Goal: Transaction & Acquisition: Purchase product/service

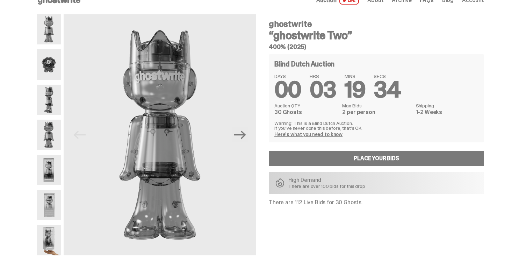
scroll to position [28, 0]
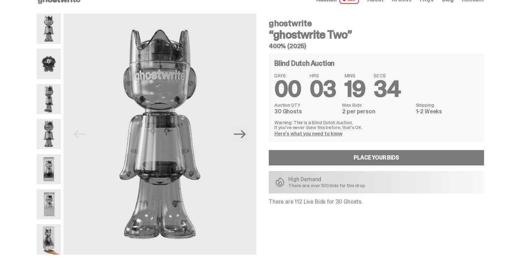
click at [49, 156] on img at bounding box center [49, 169] width 24 height 30
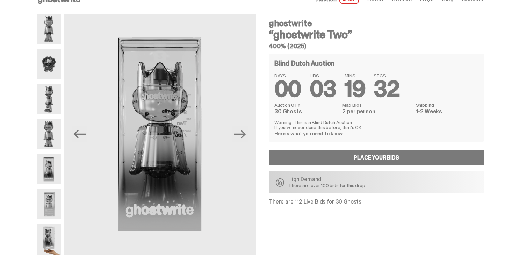
click at [56, 194] on img at bounding box center [49, 204] width 24 height 30
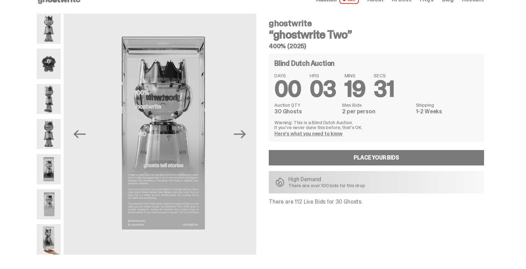
click at [56, 230] on img at bounding box center [49, 239] width 24 height 30
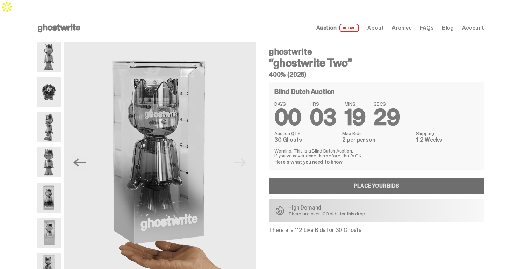
click at [337, 178] on link "Place your Bids" at bounding box center [376, 185] width 215 height 15
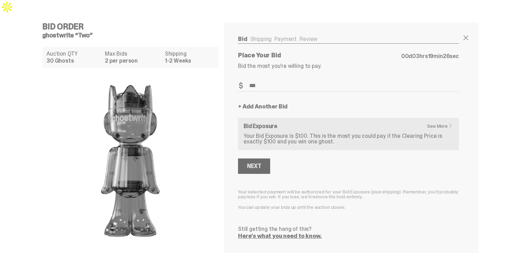
type input "***"
click at [259, 163] on div "Next" at bounding box center [254, 166] width 14 height 6
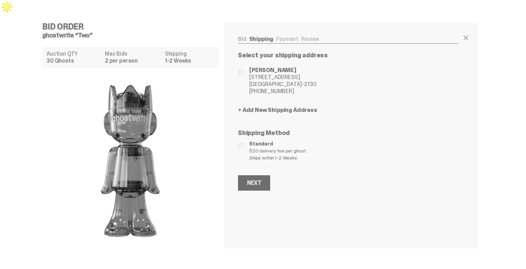
click at [258, 180] on div "Next" at bounding box center [254, 183] width 14 height 6
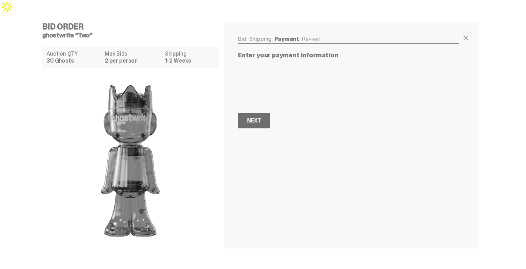
click at [261, 118] on div "Next" at bounding box center [254, 121] width 14 height 6
click at [254, 118] on div "Next" at bounding box center [254, 121] width 14 height 6
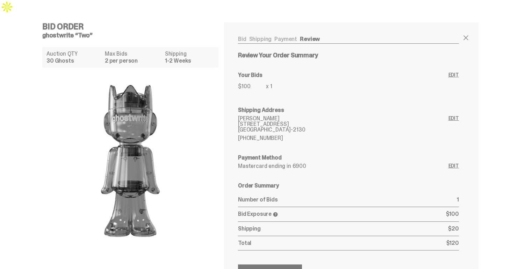
scroll to position [17, 0]
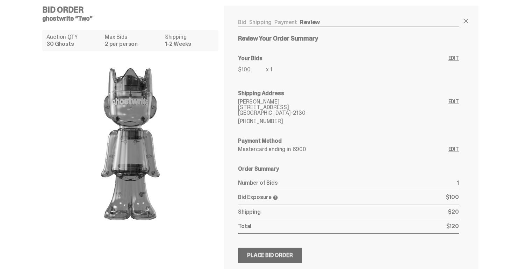
click at [269, 252] on div "Place Bid Order" at bounding box center [270, 255] width 46 height 6
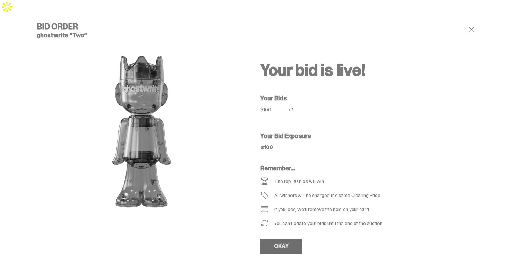
click at [287, 239] on link "OKAY" at bounding box center [282, 246] width 42 height 15
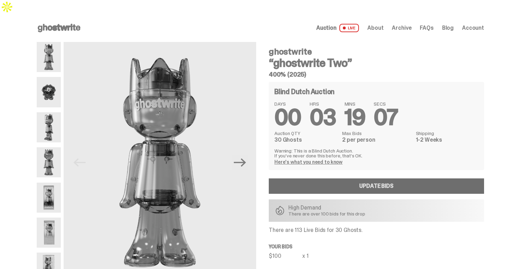
click at [318, 178] on link "Update Bids" at bounding box center [376, 185] width 215 height 15
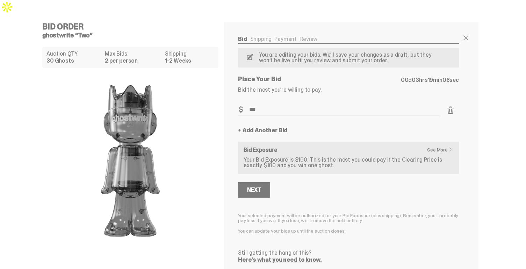
click at [258, 128] on link "+ Add Another Bid" at bounding box center [263, 131] width 50 height 6
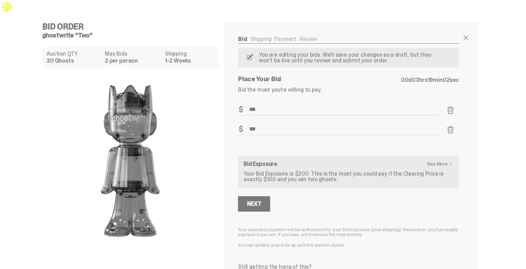
type input "***"
click at [261, 201] on div "Next" at bounding box center [254, 204] width 14 height 6
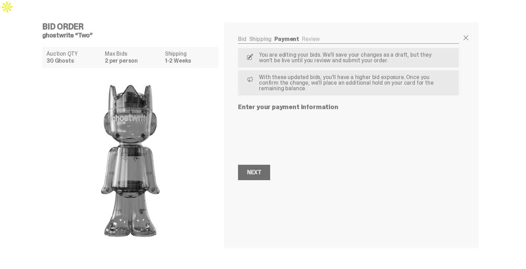
click at [261, 170] on div "Next" at bounding box center [254, 173] width 14 height 6
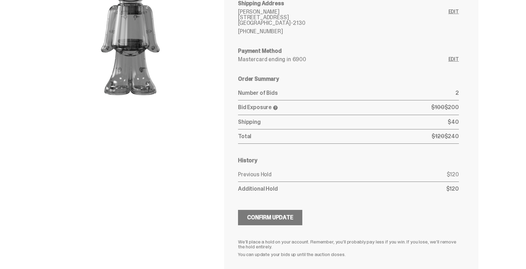
scroll to position [159, 0]
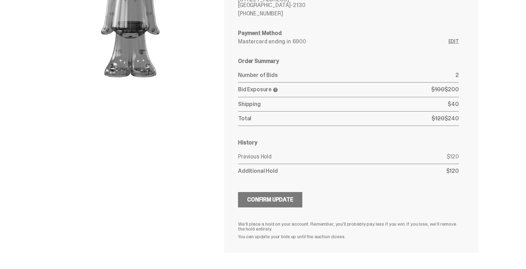
click at [278, 87] on span at bounding box center [276, 90] width 6 height 6
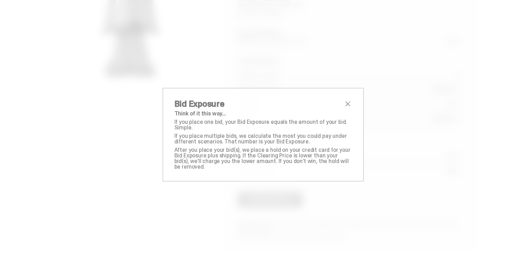
click at [348, 106] on span "close" at bounding box center [348, 104] width 8 height 8
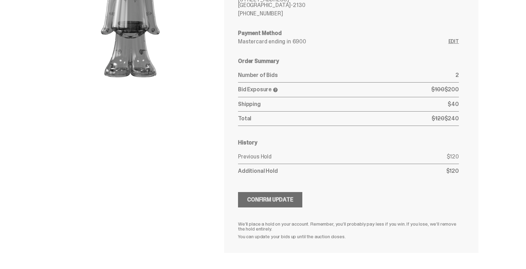
click at [272, 197] on div "Confirm Update" at bounding box center [270, 200] width 46 height 6
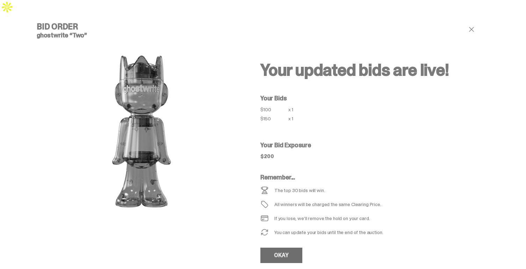
click at [284, 248] on link "OKAY" at bounding box center [282, 255] width 42 height 15
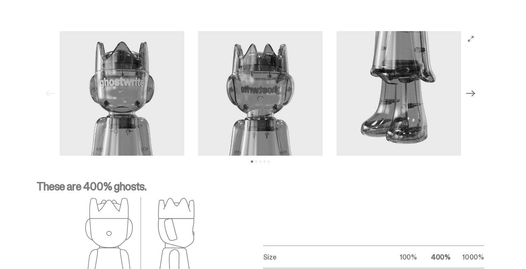
scroll to position [716, 0]
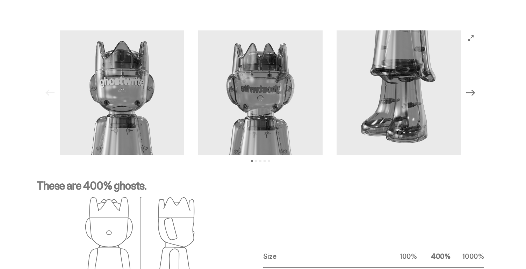
click at [473, 88] on icon "Next" at bounding box center [471, 92] width 9 height 9
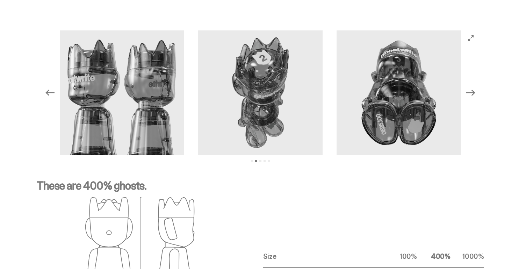
click at [473, 88] on icon "Next" at bounding box center [471, 92] width 9 height 9
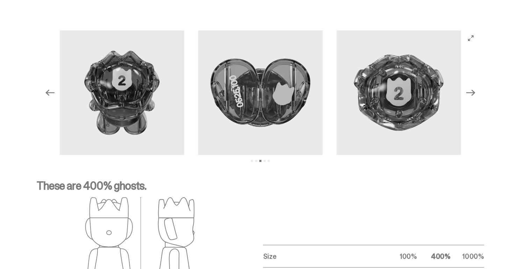
click at [473, 88] on icon "Next" at bounding box center [471, 92] width 9 height 9
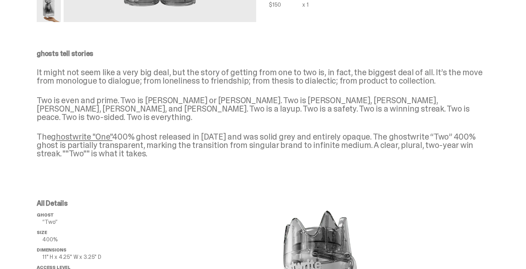
scroll to position [176, 0]
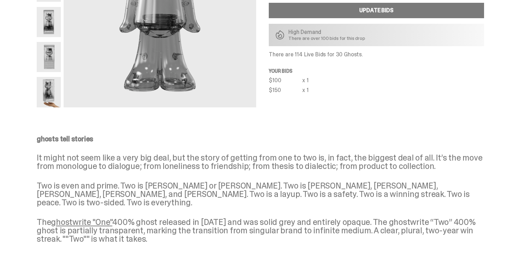
click at [77, 216] on link "ghostwrite "One"" at bounding box center [81, 221] width 61 height 11
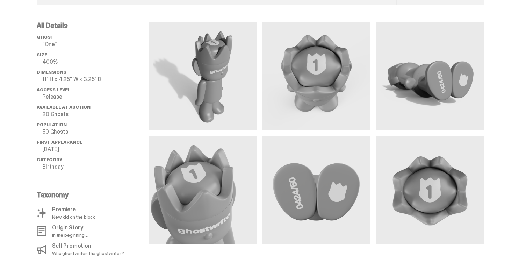
scroll to position [491, 0]
click at [53, 129] on p "50 Ghosts" at bounding box center [95, 132] width 106 height 6
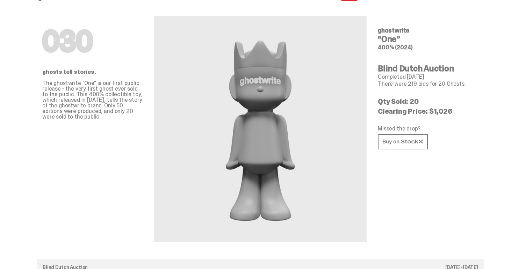
scroll to position [0, 0]
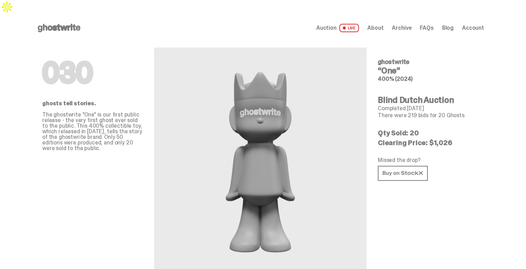
click at [333, 25] on span "Auction" at bounding box center [326, 28] width 20 height 6
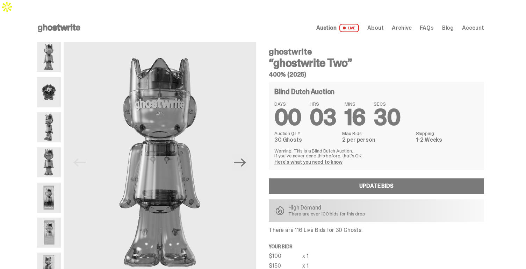
click at [53, 77] on img at bounding box center [49, 92] width 24 height 30
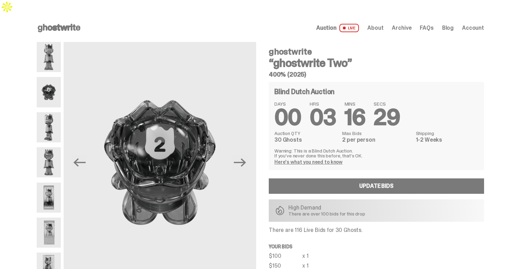
click at [53, 112] on img at bounding box center [49, 127] width 24 height 30
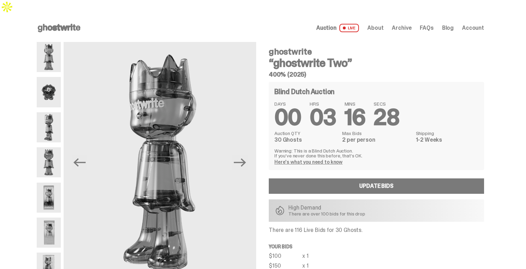
click at [56, 147] on img at bounding box center [49, 162] width 24 height 30
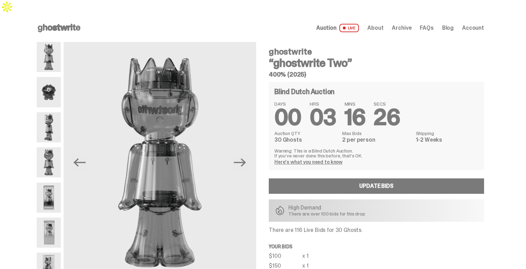
click at [54, 185] on img at bounding box center [49, 198] width 24 height 30
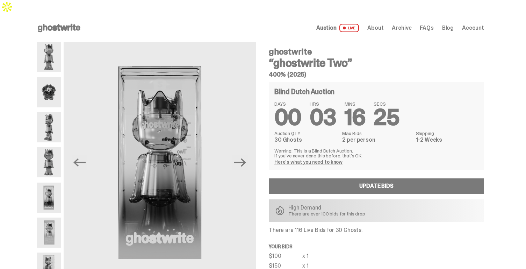
click at [55, 218] on img at bounding box center [49, 233] width 24 height 30
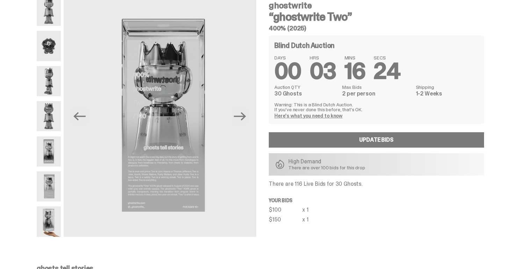
scroll to position [47, 0]
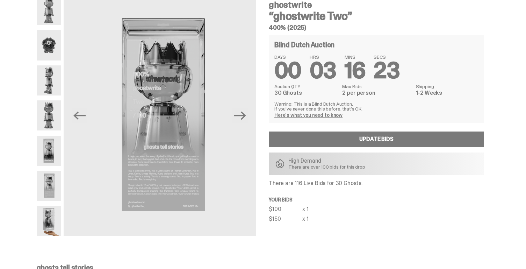
click at [52, 206] on img at bounding box center [49, 221] width 24 height 30
